Goal: Task Accomplishment & Management: Use online tool/utility

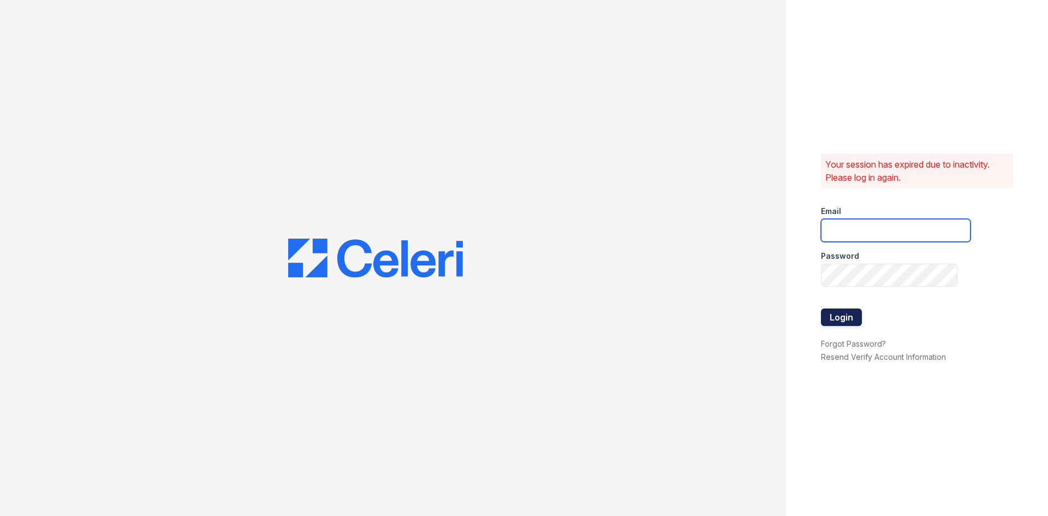
type input "[EMAIL_ADDRESS][DOMAIN_NAME]"
click at [828, 314] on button "Login" at bounding box center [841, 316] width 41 height 17
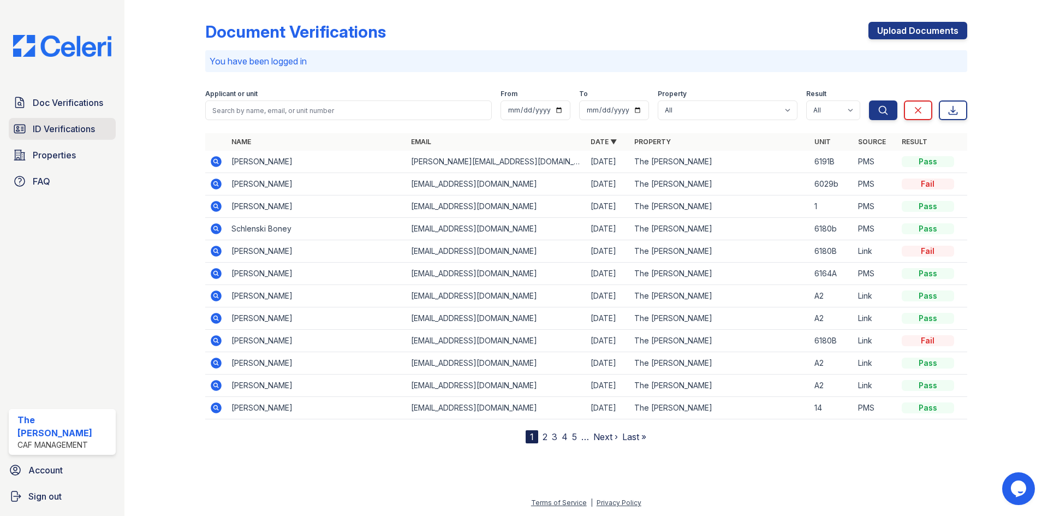
click at [77, 129] on span "ID Verifications" at bounding box center [64, 128] width 62 height 13
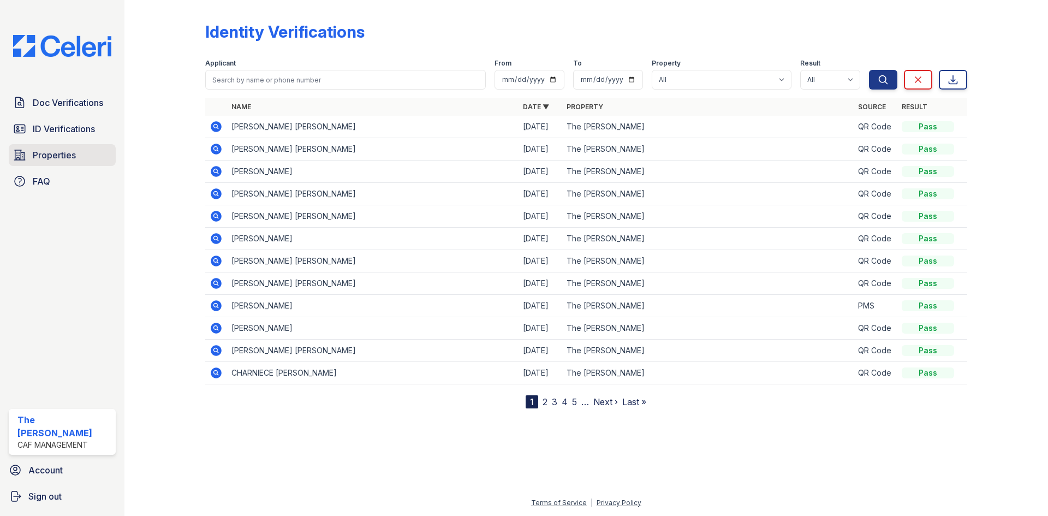
click at [55, 156] on span "Properties" at bounding box center [54, 154] width 43 height 13
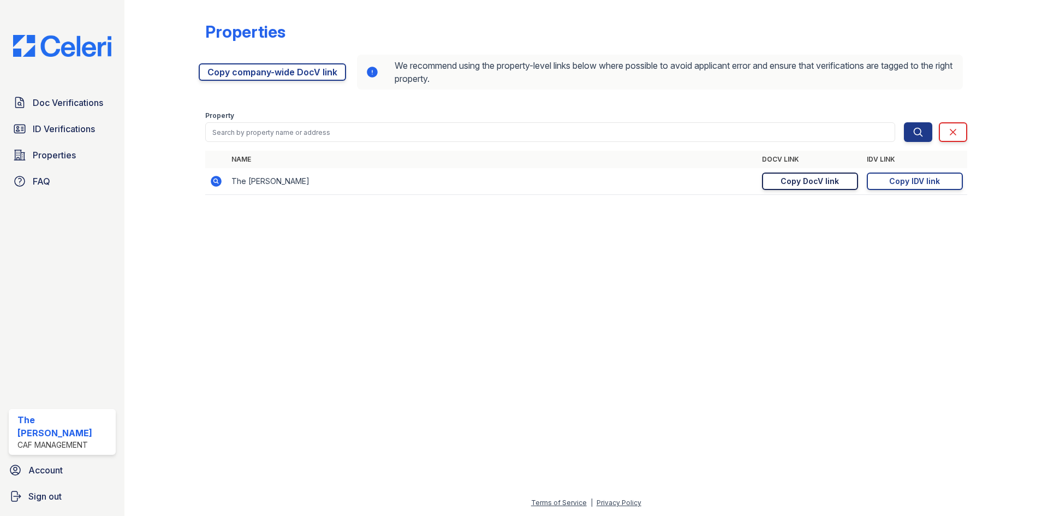
click at [820, 181] on div "Copy DocV link" at bounding box center [809, 181] width 58 height 11
